Goal: Navigation & Orientation: Find specific page/section

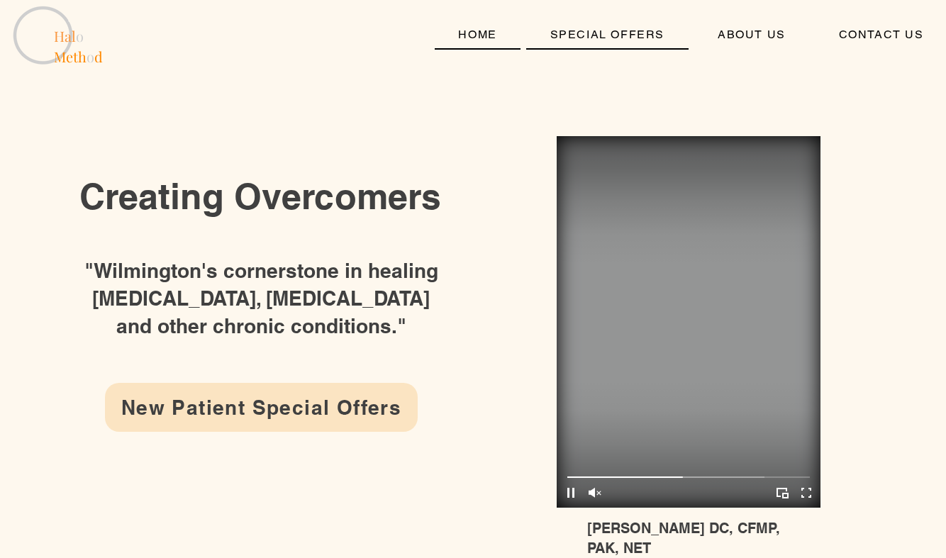
click at [577, 32] on span "SPECIAL OFFERS" at bounding box center [607, 34] width 114 height 13
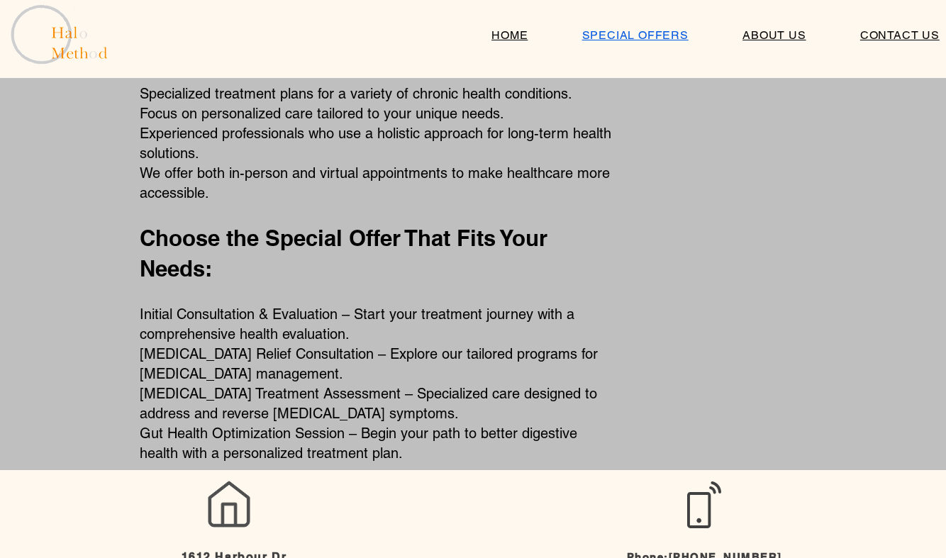
scroll to position [865, 0]
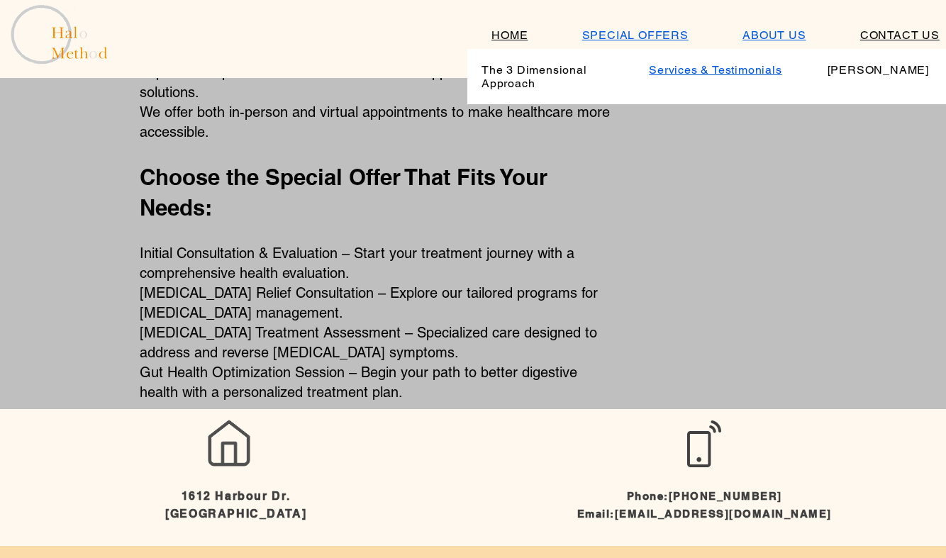
click at [739, 77] on link "Services & Testimonials" at bounding box center [715, 70] width 157 height 28
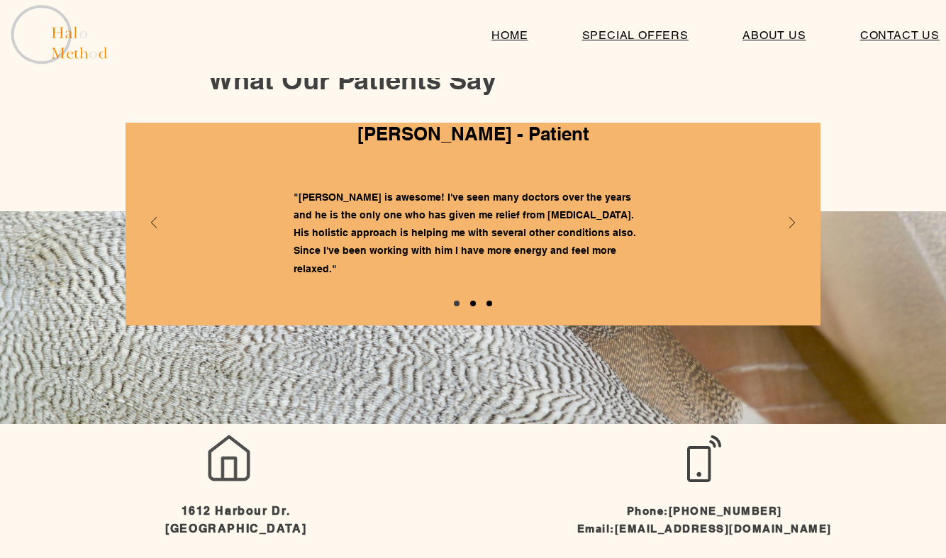
scroll to position [1137, 0]
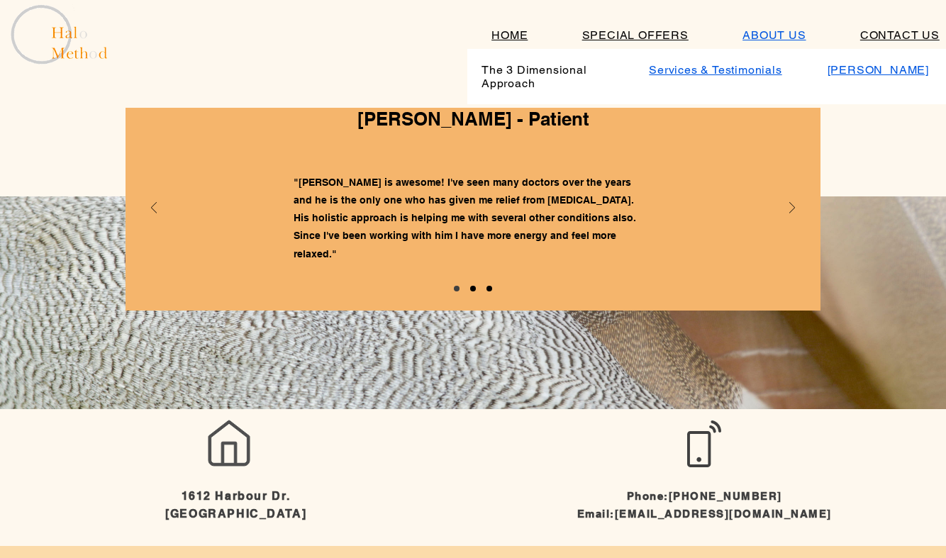
click at [849, 60] on link "[PERSON_NAME]" at bounding box center [878, 70] width 157 height 28
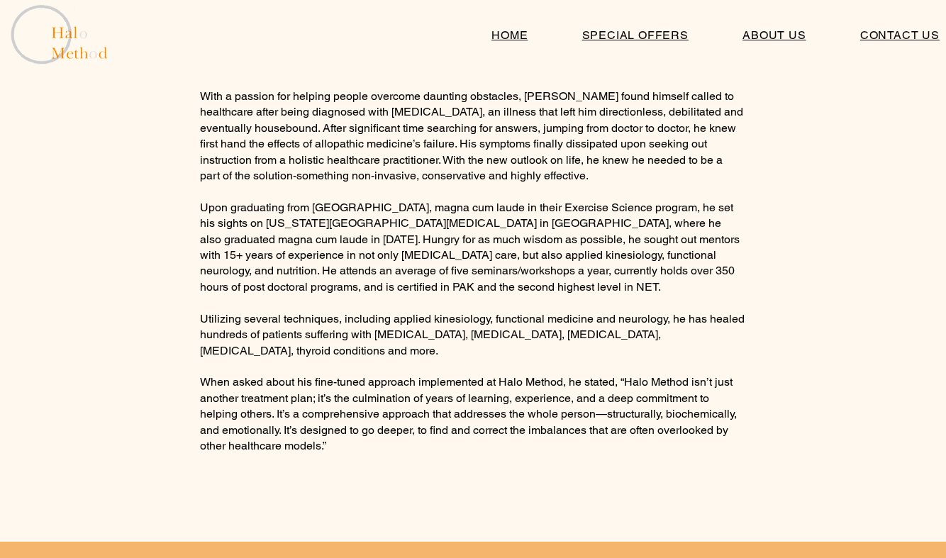
scroll to position [659, 0]
